Goal: Transaction & Acquisition: Book appointment/travel/reservation

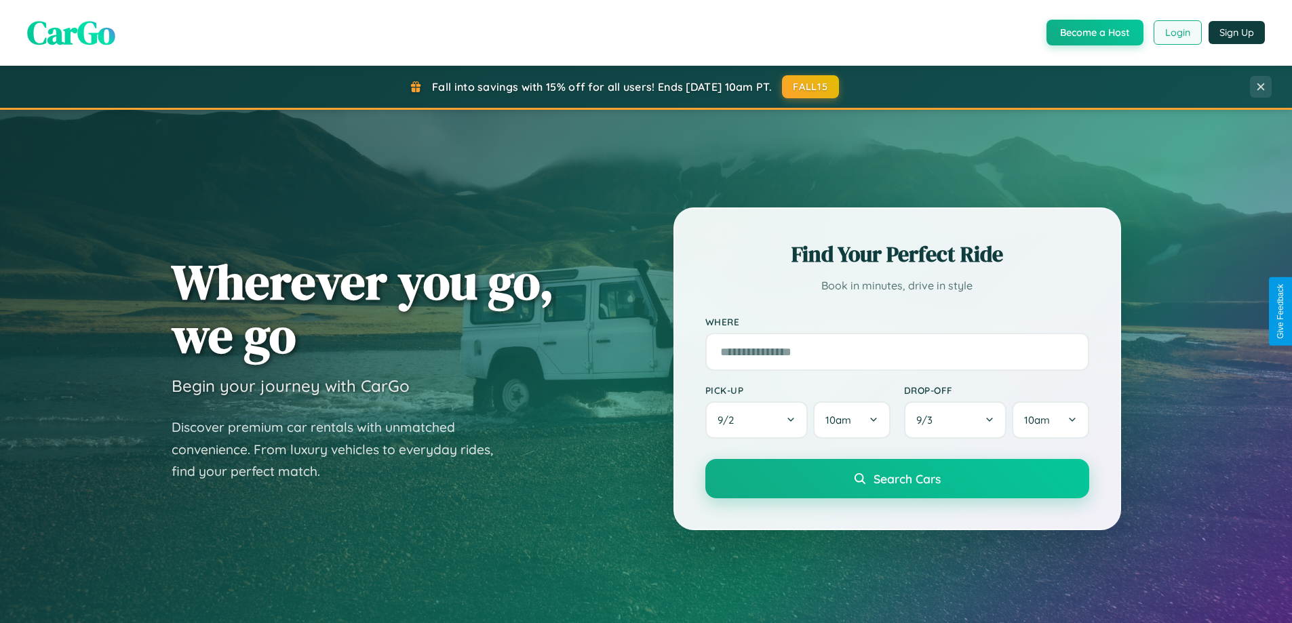
click at [1177, 33] on button "Login" at bounding box center [1178, 32] width 48 height 24
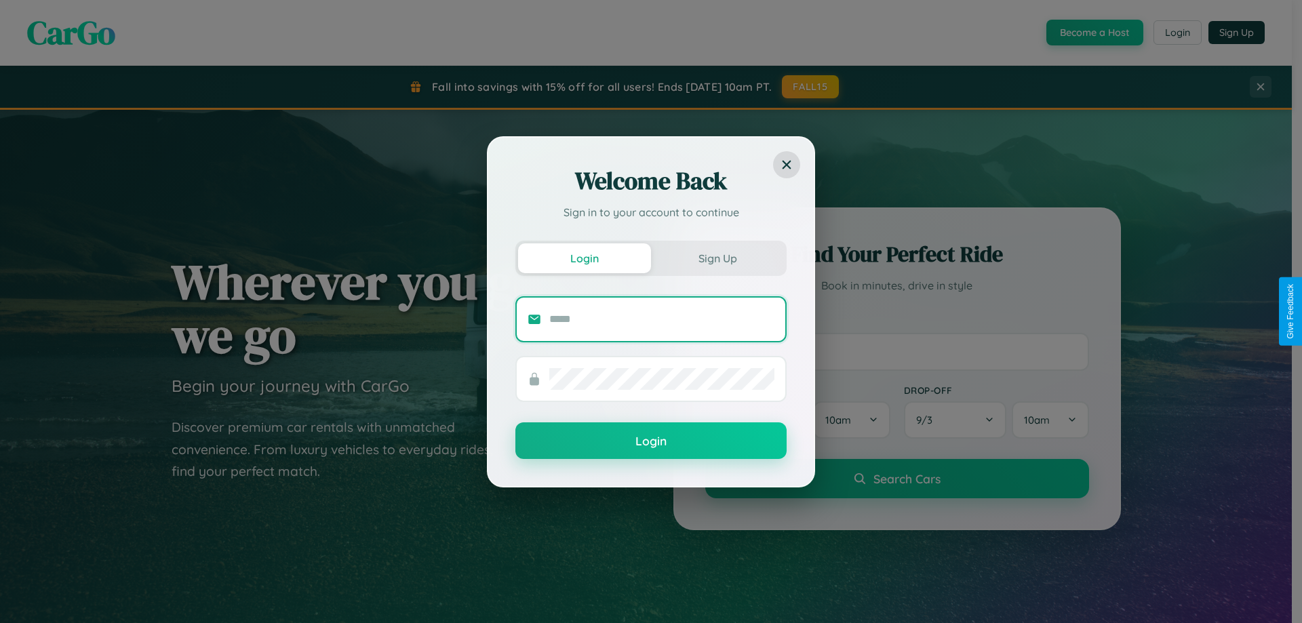
click at [662, 319] on input "text" at bounding box center [661, 320] width 225 height 22
type input "**********"
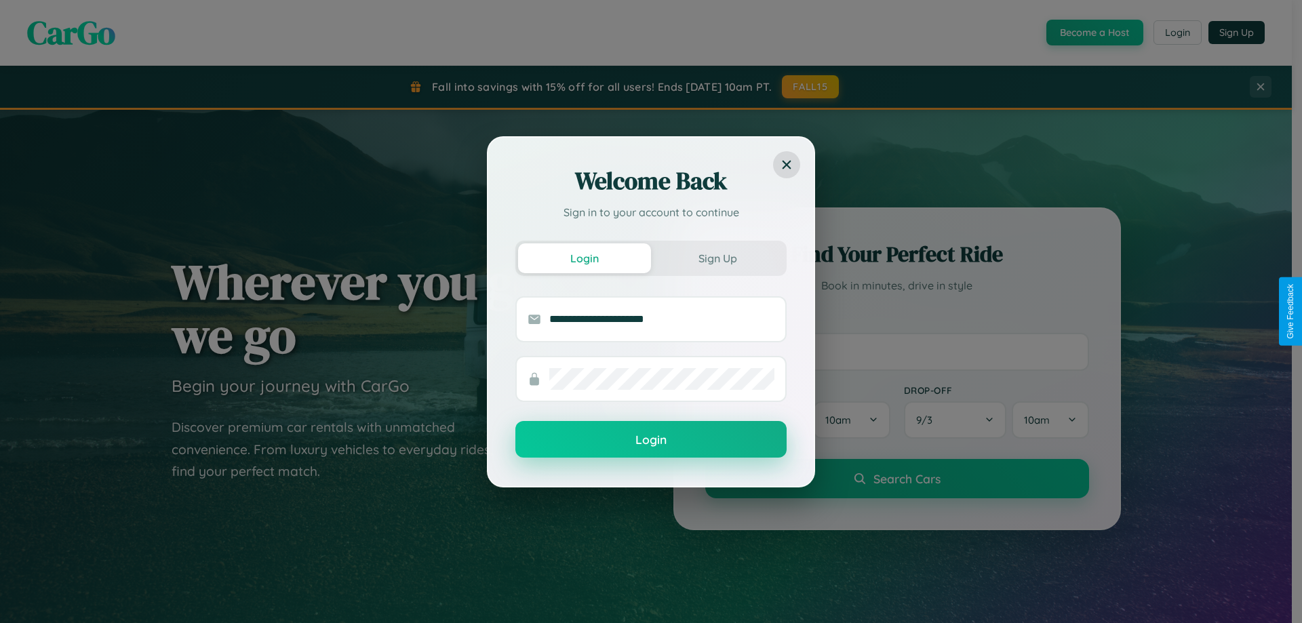
click at [651, 440] on button "Login" at bounding box center [650, 439] width 271 height 37
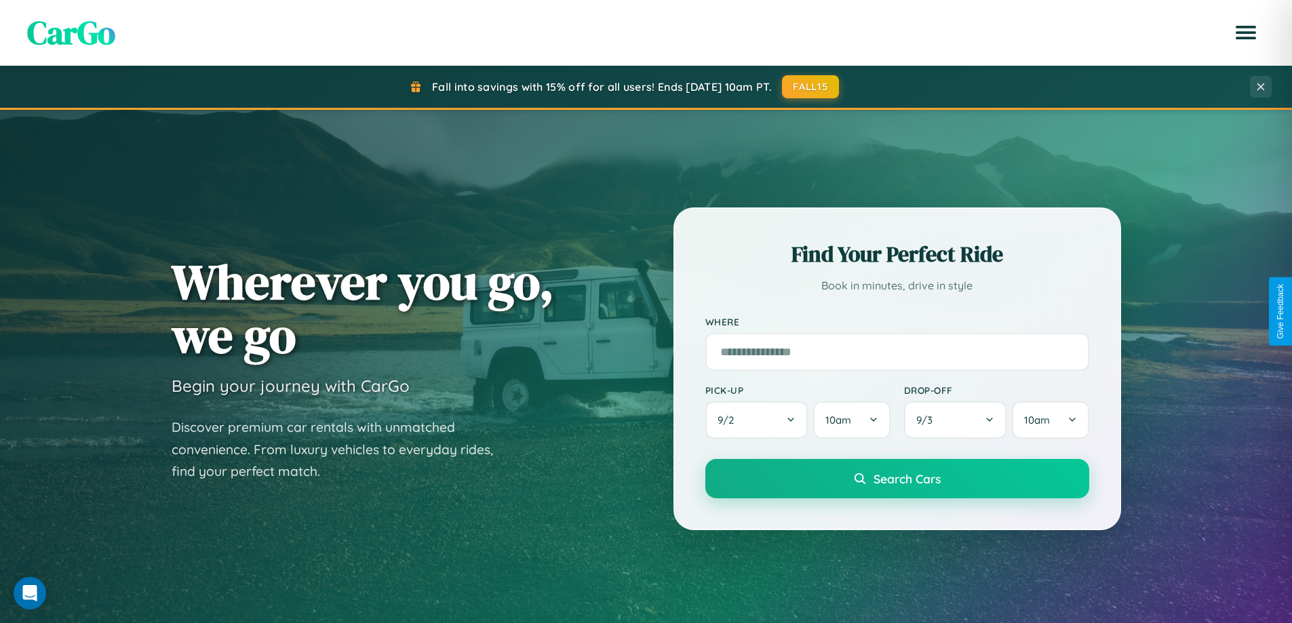
scroll to position [2179, 0]
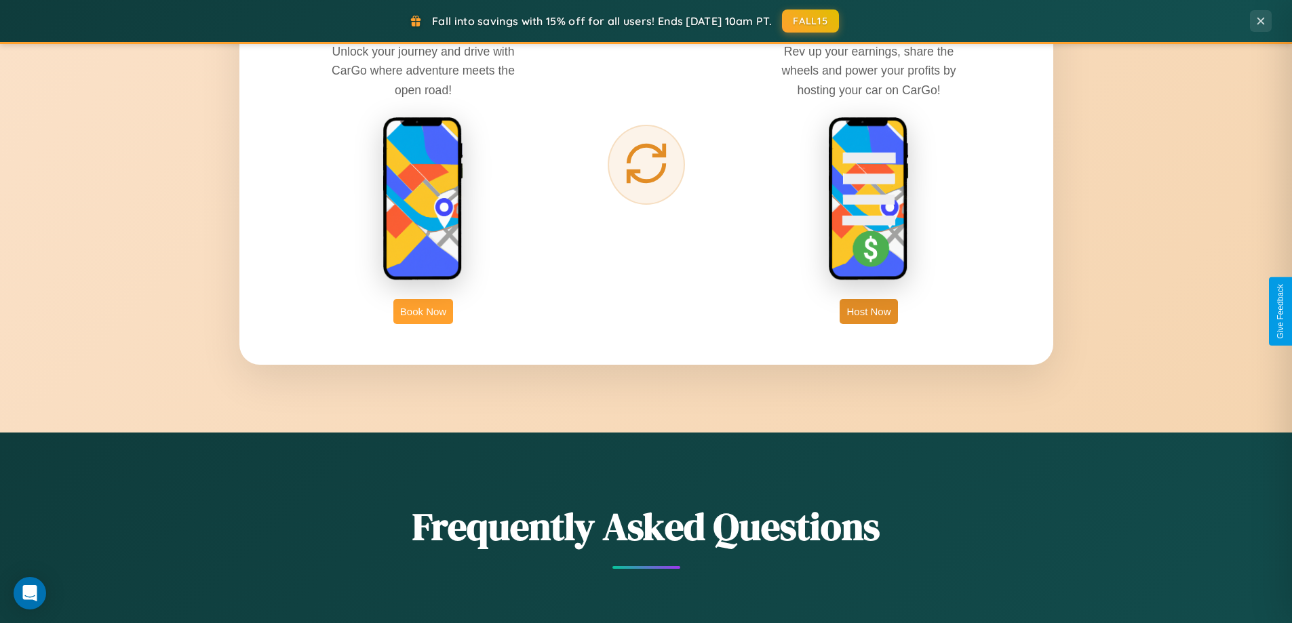
click at [423, 311] on button "Book Now" at bounding box center [423, 311] width 60 height 25
